Goal: Find specific page/section: Locate a particular part of the current website

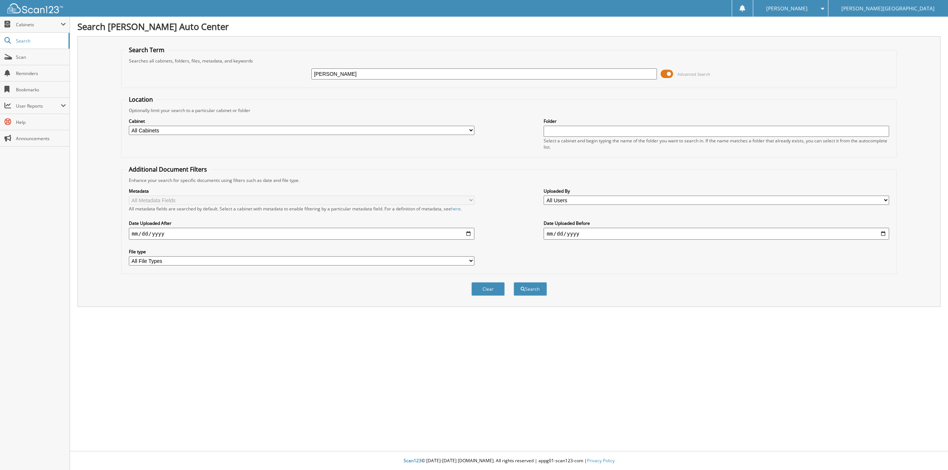
type input "[PERSON_NAME]"
click at [513, 282] on button "Search" at bounding box center [529, 289] width 33 height 14
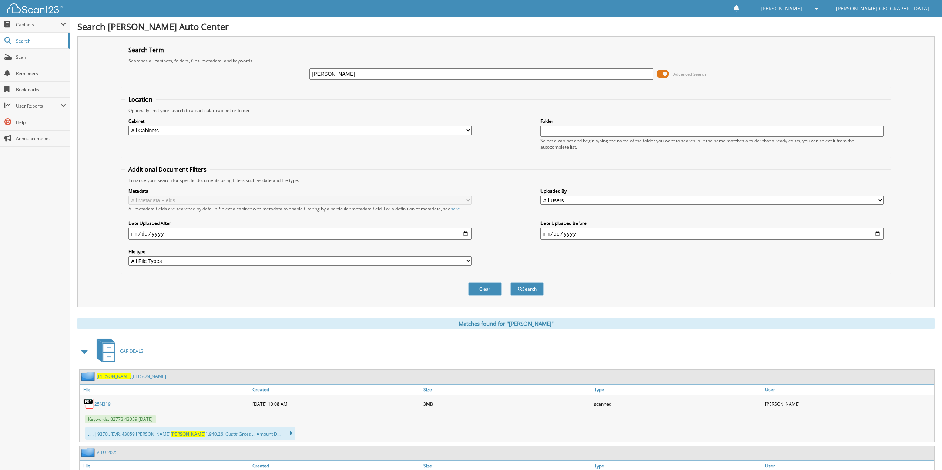
click at [109, 383] on div "[PERSON_NAME]" at bounding box center [507, 377] width 855 height 14
click at [110, 377] on span "[PERSON_NAME]" at bounding box center [114, 376] width 35 height 6
